Goal: Task Accomplishment & Management: Manage account settings

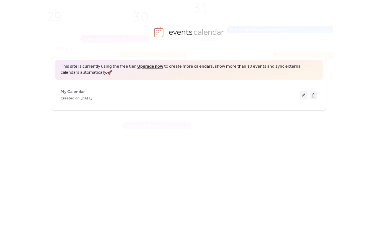
click at [303, 96] on button at bounding box center [304, 95] width 8 height 8
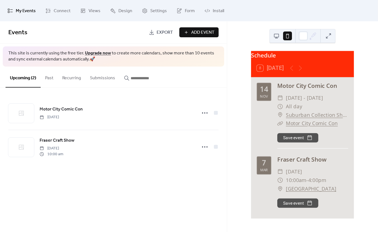
click at [204, 149] on icon at bounding box center [204, 147] width 9 height 9
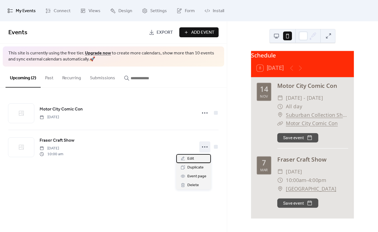
click at [198, 161] on div "Edit" at bounding box center [193, 158] width 35 height 9
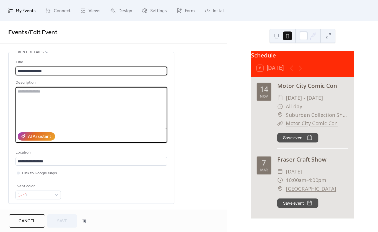
click at [50, 126] on textarea at bounding box center [91, 108] width 152 height 42
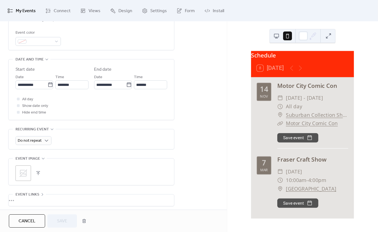
scroll to position [157, 0]
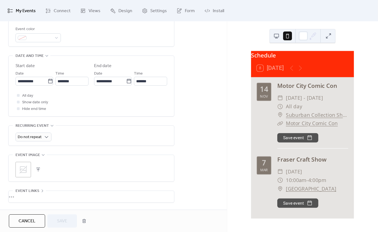
click at [50, 84] on icon at bounding box center [51, 82] width 6 height 6
click at [48, 85] on input "**********" at bounding box center [31, 81] width 32 height 9
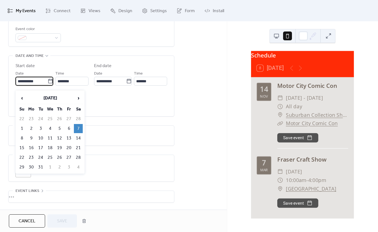
click at [24, 99] on span "‹" at bounding box center [22, 98] width 8 height 11
click at [24, 97] on span "‹" at bounding box center [22, 98] width 8 height 11
click at [21, 99] on span "‹" at bounding box center [22, 98] width 8 height 11
click at [22, 99] on span "‹" at bounding box center [22, 98] width 8 height 11
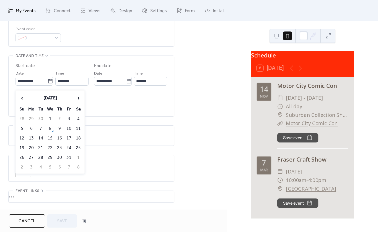
click at [78, 138] on td "18" at bounding box center [78, 138] width 9 height 9
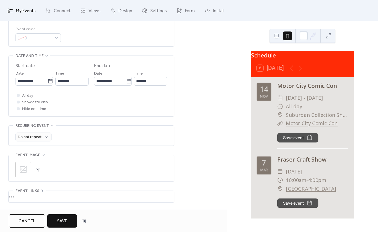
type input "**********"
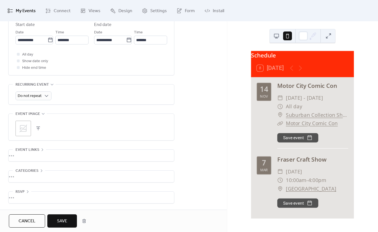
scroll to position [203, 0]
click at [65, 223] on span "Save" at bounding box center [62, 221] width 10 height 7
